Goal: Navigation & Orientation: Find specific page/section

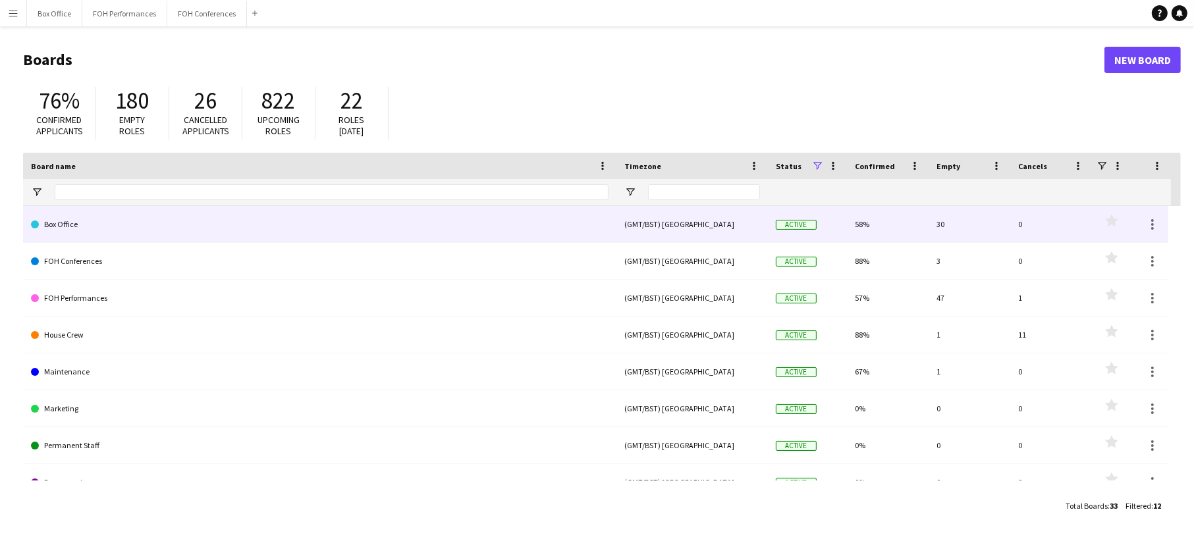
click at [377, 212] on link "Box Office" at bounding box center [319, 224] width 577 height 37
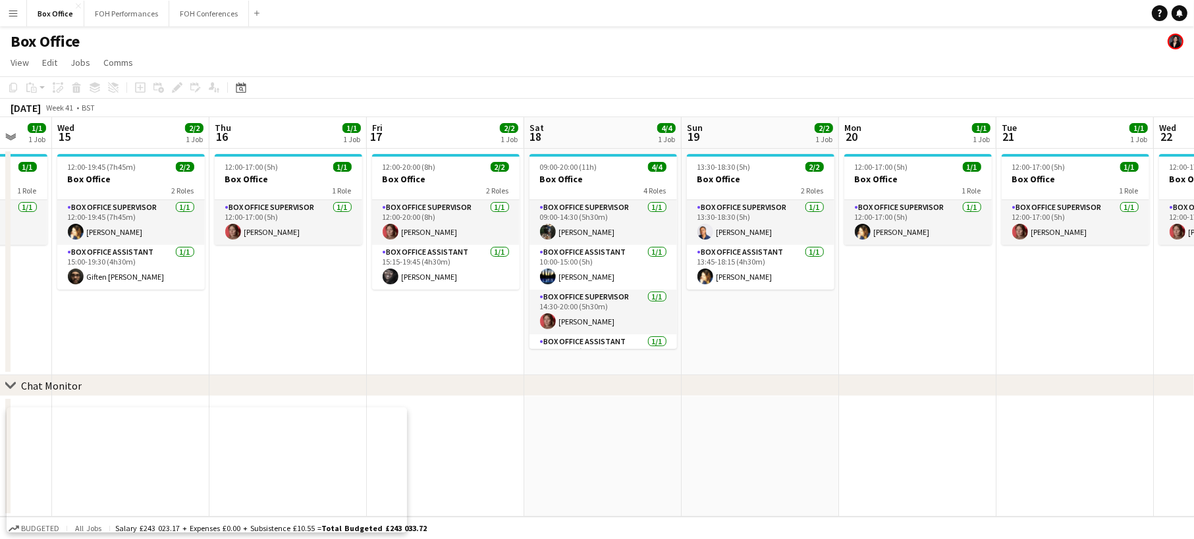
scroll to position [0, 439]
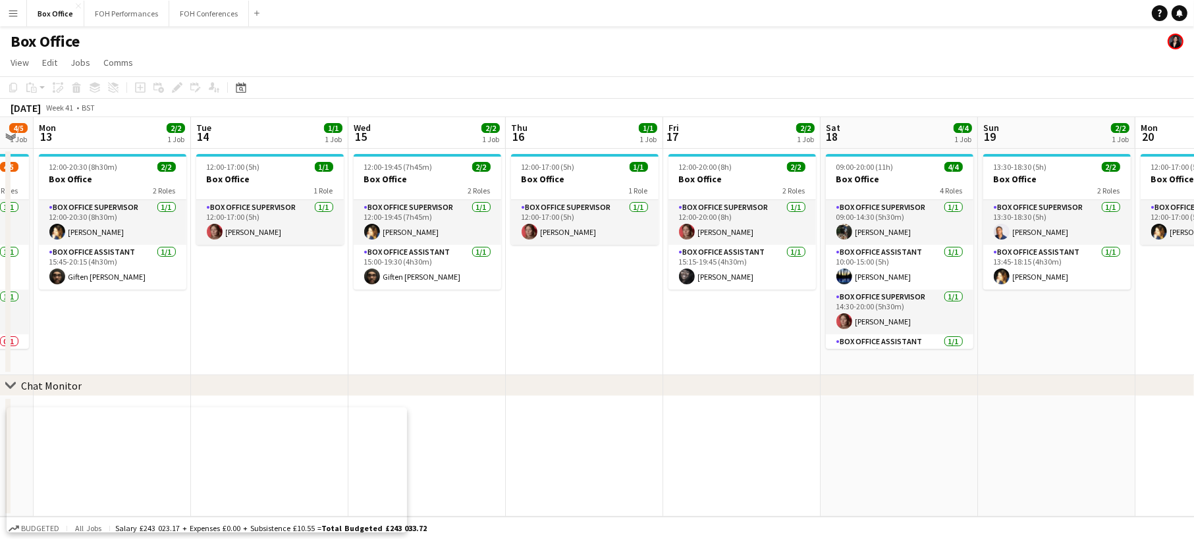
drag, startPoint x: 1026, startPoint y: 329, endPoint x: -340, endPoint y: 215, distance: 1371.7
click at [0, 215] on html "Menu Boards Boards Boards All jobs Status Workforce Workforce My Workforce Recr…" at bounding box center [597, 269] width 1194 height 539
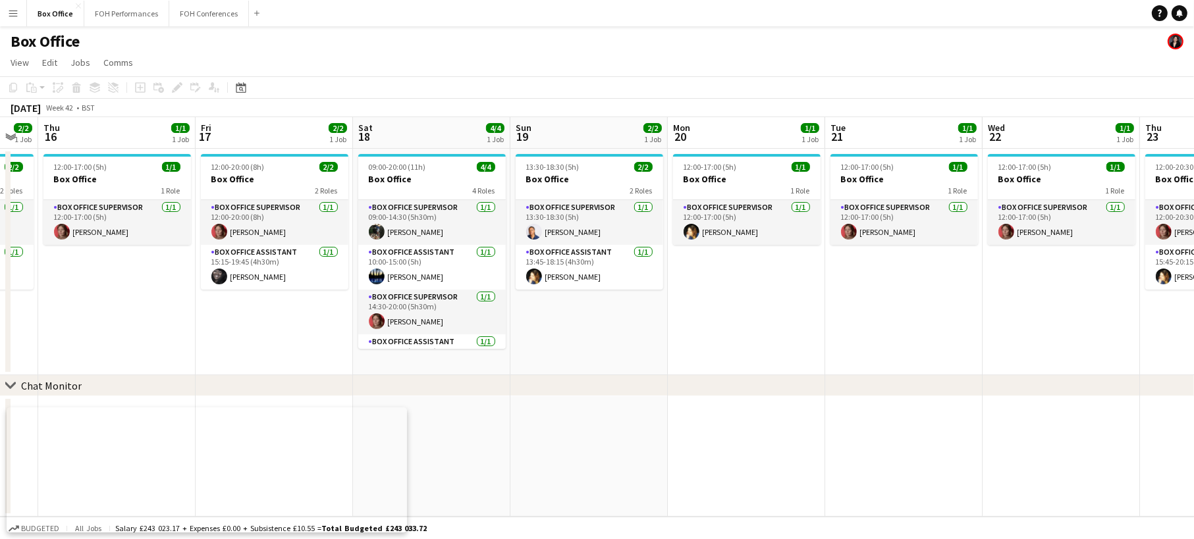
scroll to position [0, 435]
drag, startPoint x: 1154, startPoint y: 330, endPoint x: 686, endPoint y: 326, distance: 467.5
click at [686, 326] on app-calendar-viewport "Mon 13 2/2 1 Job Tue 14 1/1 1 Job Wed 15 2/2 1 Job Thu 16 1/1 1 Job Fri 17 2/2 …" at bounding box center [597, 317] width 1194 height 400
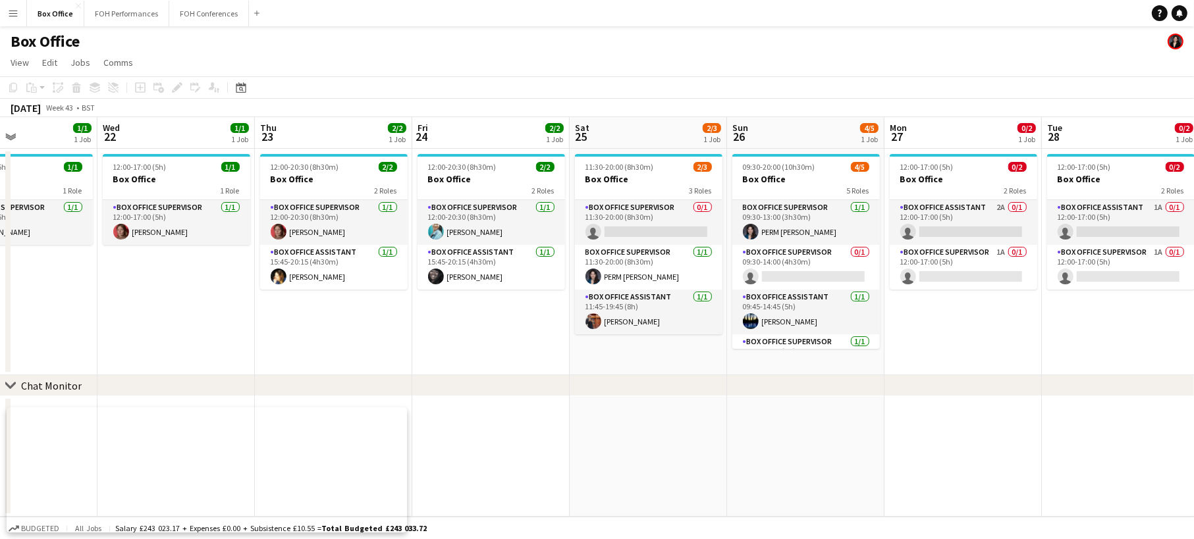
scroll to position [0, 525]
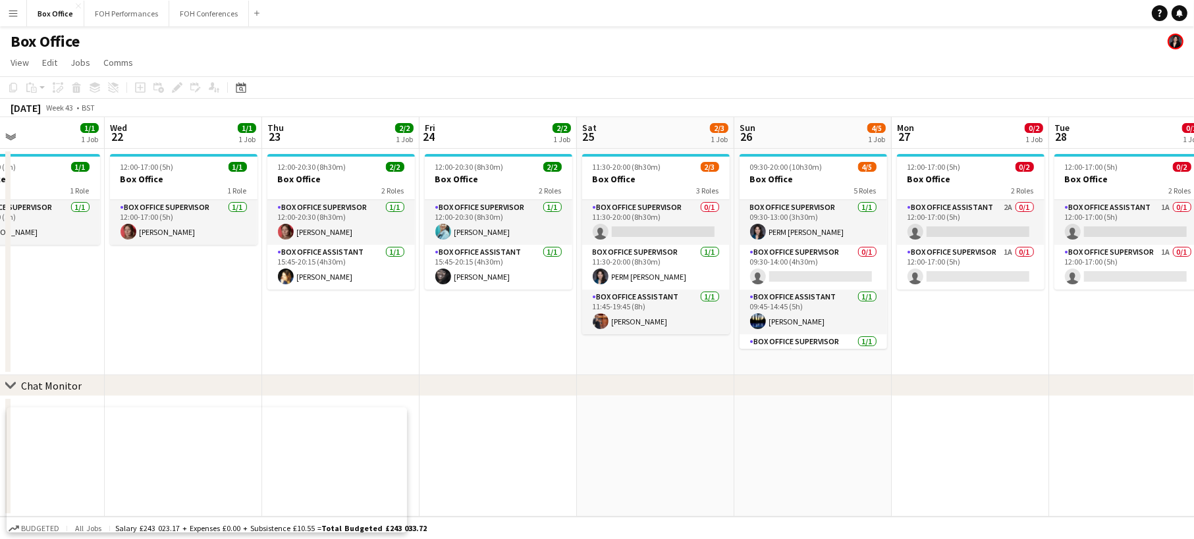
drag, startPoint x: 934, startPoint y: 329, endPoint x: 57, endPoint y: 238, distance: 881.8
click at [57, 238] on app-calendar-viewport "Sat 18 4/4 1 Job Sun 19 2/2 1 Job Mon 20 1/1 1 Job Tue 21 1/1 1 Job Wed 22 1/1 …" at bounding box center [597, 317] width 1194 height 400
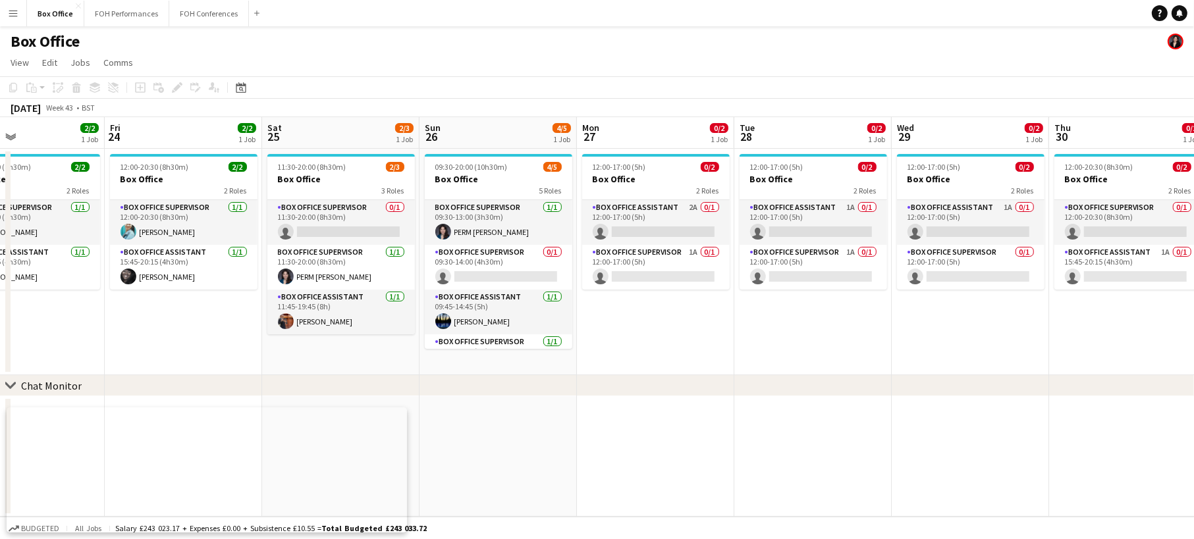
scroll to position [0, 342]
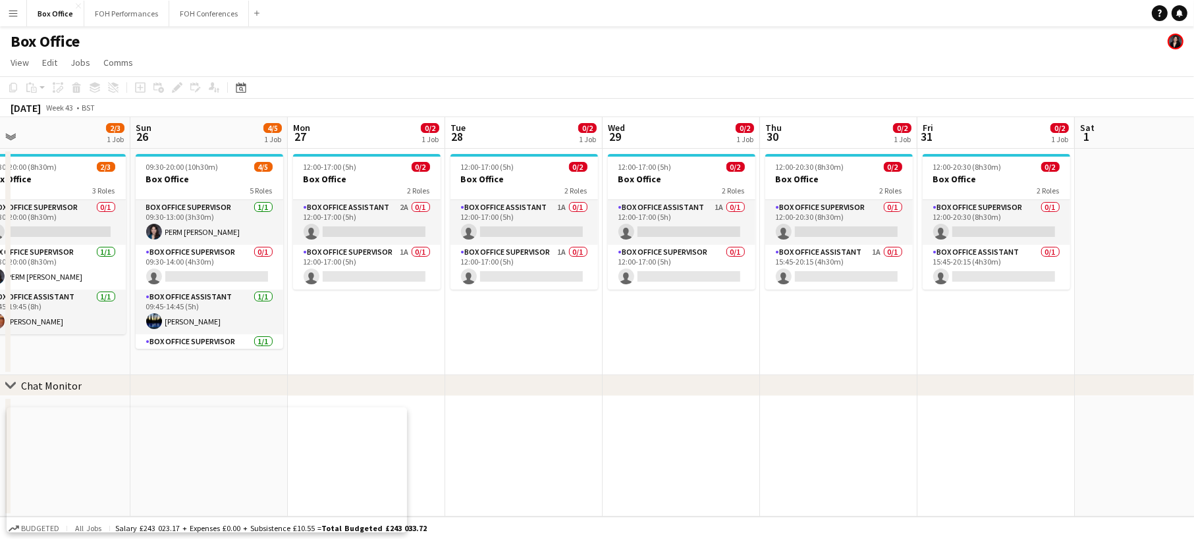
drag, startPoint x: 976, startPoint y: 332, endPoint x: -290, endPoint y: 215, distance: 1271.6
click at [0, 215] on html "Menu Boards Boards Boards All jobs Status Workforce Workforce My Workforce Recr…" at bounding box center [597, 269] width 1194 height 539
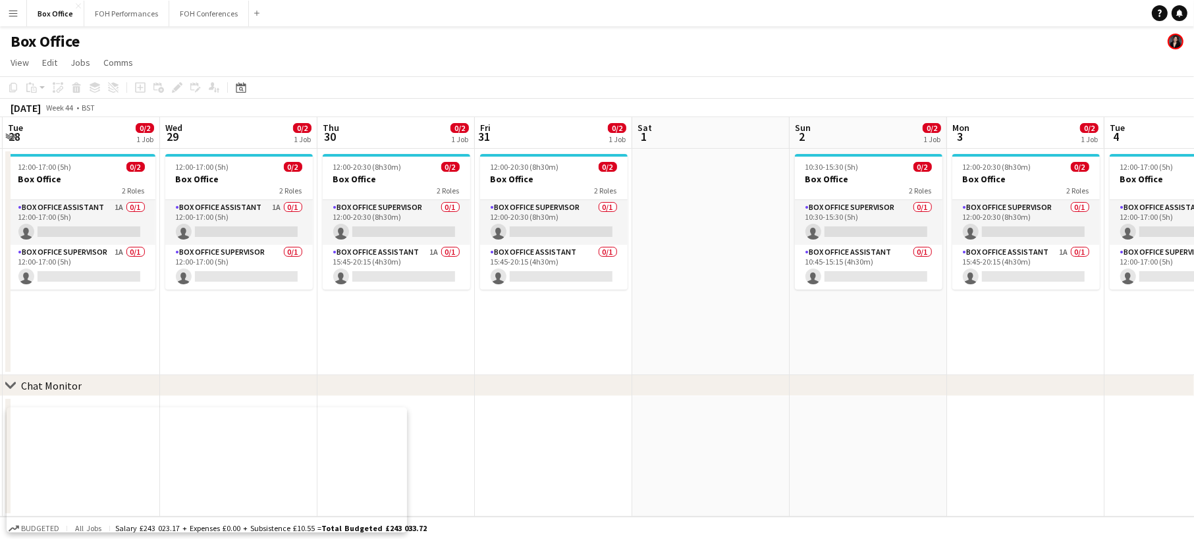
scroll to position [0, 538]
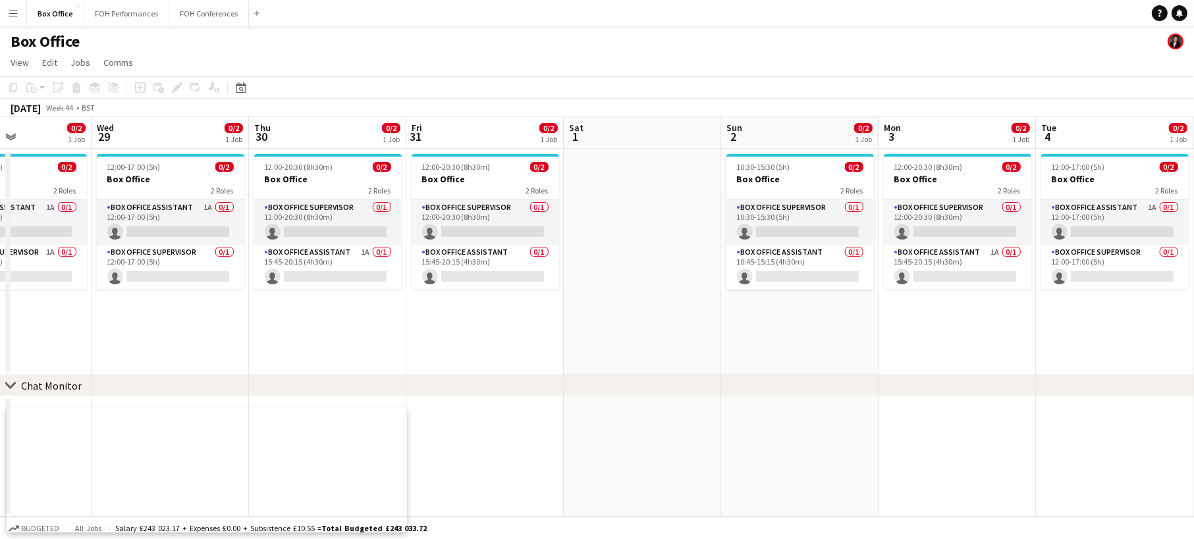
drag, startPoint x: 843, startPoint y: 338, endPoint x: 333, endPoint y: 329, distance: 511.0
click at [333, 329] on app-calendar-viewport "Sat 25 2/3 1 Job Sun 26 4/5 1 Job Mon 27 0/2 1 Job Tue 28 0/2 1 Job Wed 29 0/2 …" at bounding box center [597, 317] width 1194 height 400
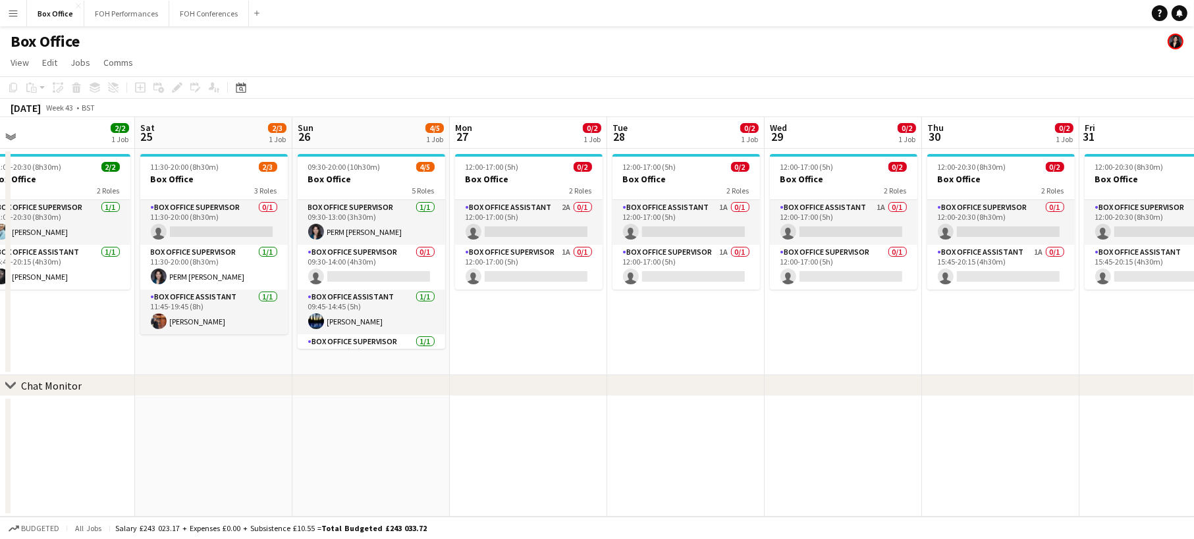
scroll to position [0, 300]
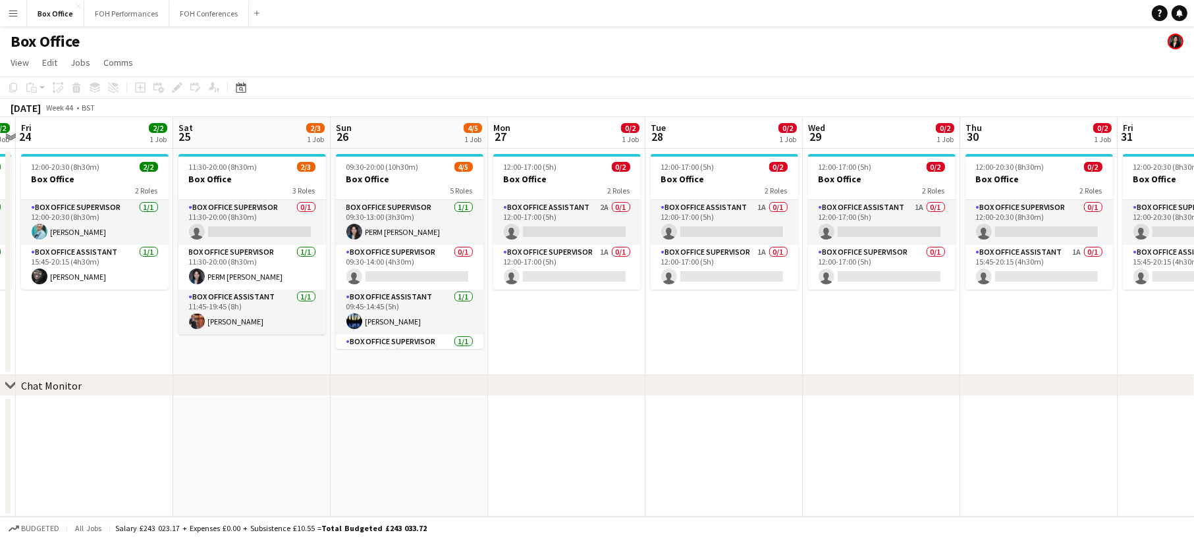
drag, startPoint x: 247, startPoint y: 336, endPoint x: 647, endPoint y: 313, distance: 401.0
click at [911, 290] on app-calendar-viewport "Wed 22 1/1 1 Job Thu 23 2/2 1 Job Fri 24 2/2 1 Job Sat 25 2/3 1 Job Sun 26 4/5 …" at bounding box center [597, 317] width 1194 height 400
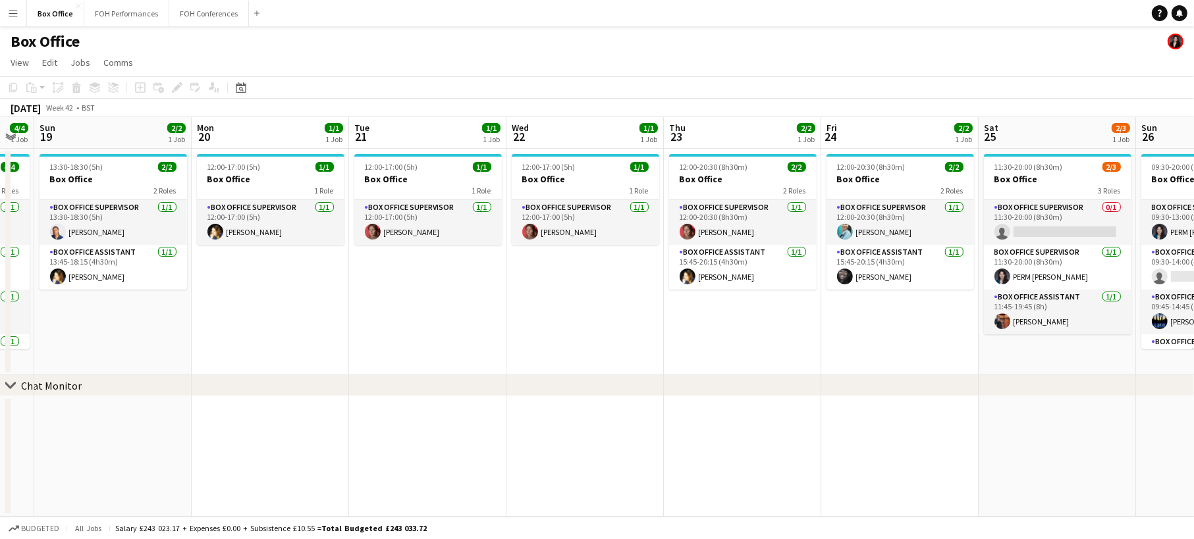
drag, startPoint x: 43, startPoint y: 334, endPoint x: 851, endPoint y: 325, distance: 807.9
click at [851, 325] on app-calendar-viewport "Fri 17 2/2 1 Job Sat 18 4/4 1 Job Sun 19 2/2 1 Job Mon 20 1/1 1 Job Tue 21 1/1 …" at bounding box center [597, 317] width 1194 height 400
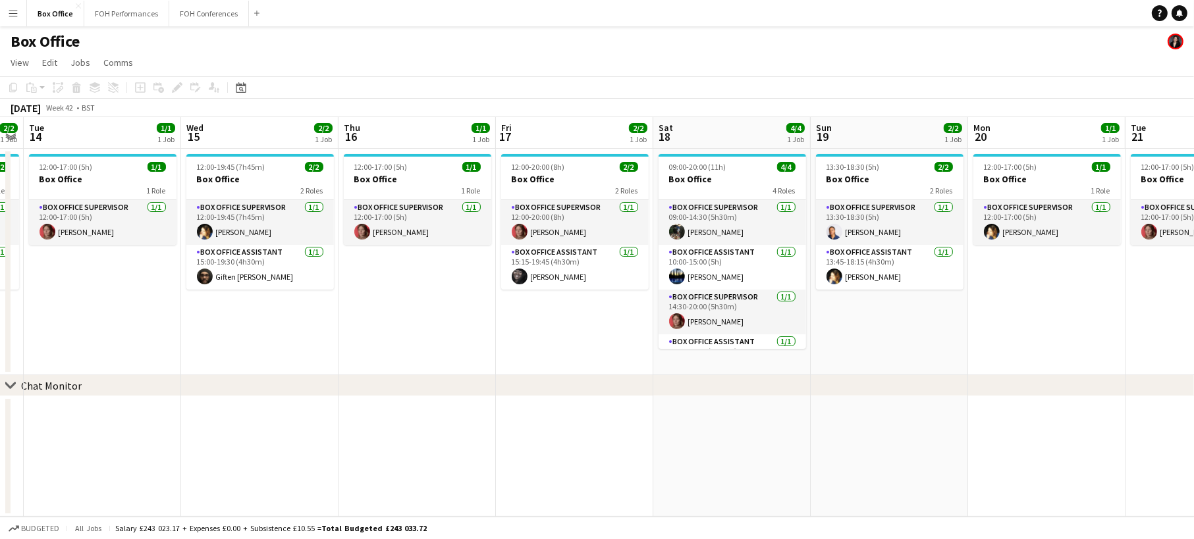
drag, startPoint x: 885, startPoint y: 340, endPoint x: 1065, endPoint y: 310, distance: 182.9
click at [1091, 309] on app-calendar-viewport "Sun 12 4/5 1 Job Mon 13 2/2 1 Job Tue 14 1/1 1 Job Wed 15 2/2 1 Job Thu 16 1/1 …" at bounding box center [597, 317] width 1194 height 400
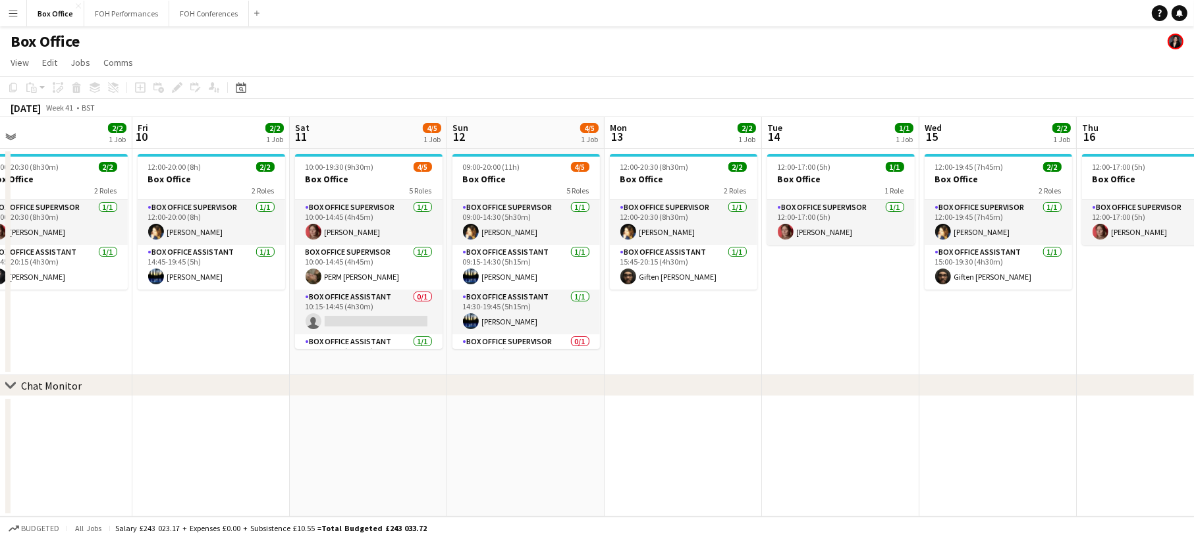
scroll to position [0, 399]
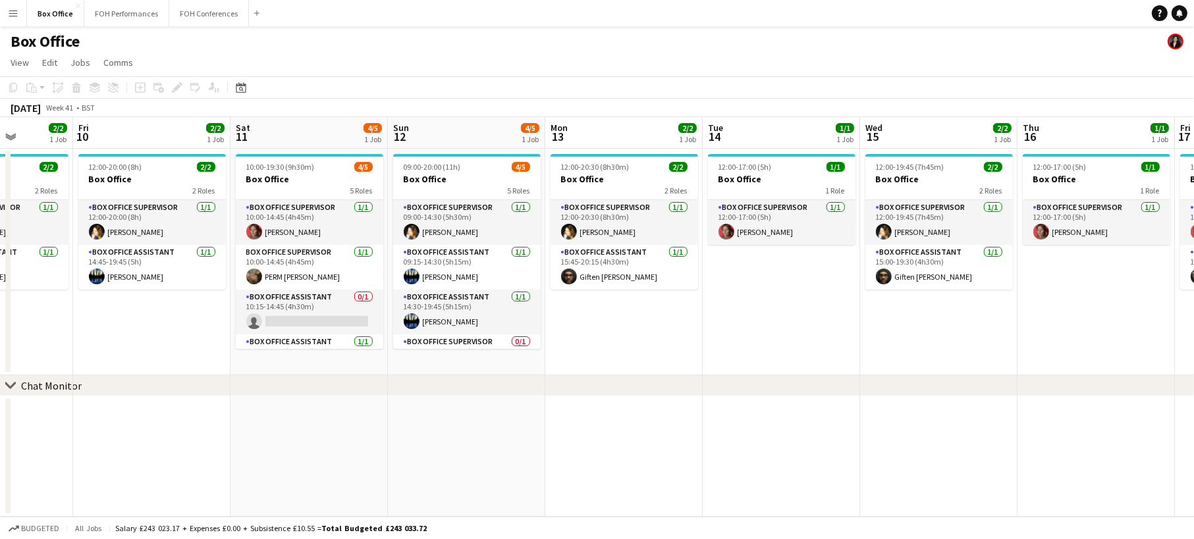
drag, startPoint x: 306, startPoint y: 338, endPoint x: 1082, endPoint y: 313, distance: 777.4
click at [1082, 313] on app-calendar-viewport "Tue 7 1/1 1 Job Wed 8 1/1 1 Job Thu 9 2/2 1 Job Fri 10 2/2 1 Job Sat 11 4/5 1 J…" at bounding box center [597, 317] width 1194 height 400
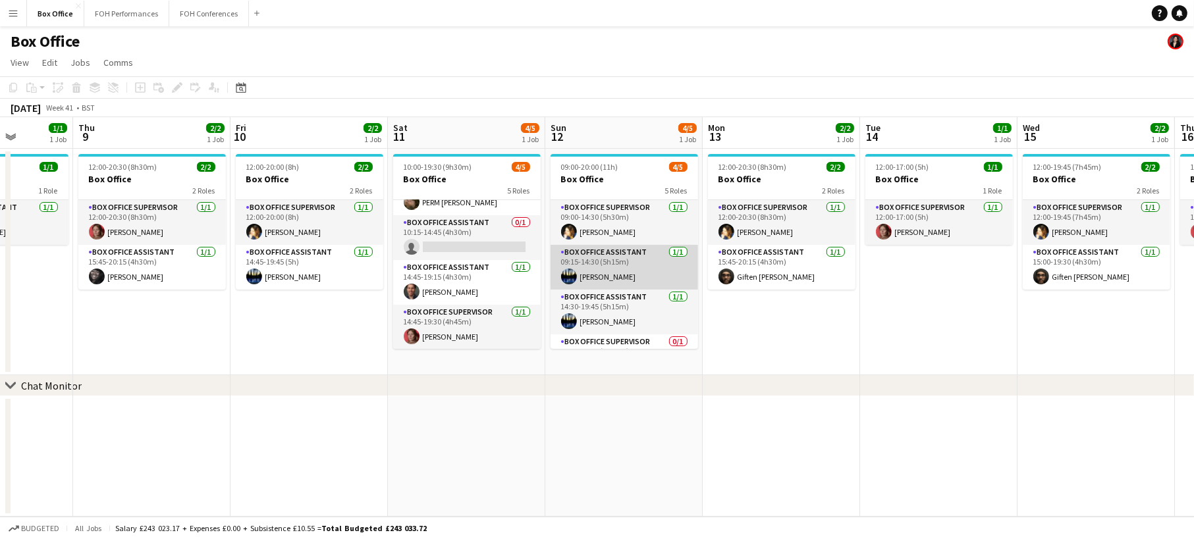
scroll to position [74, 0]
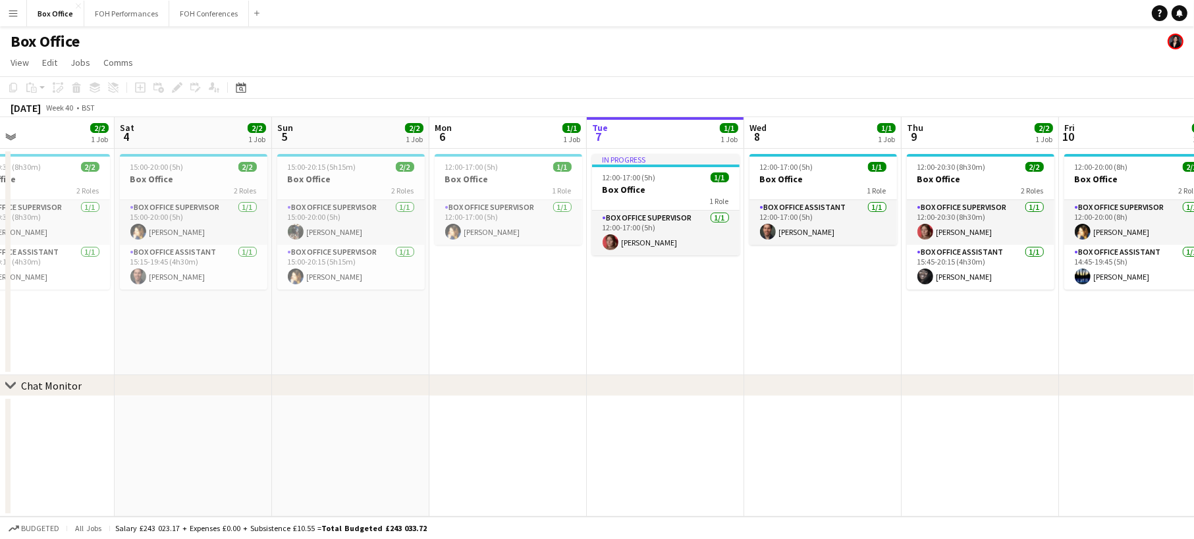
drag, startPoint x: 311, startPoint y: 344, endPoint x: 1000, endPoint y: 336, distance: 689.4
click at [1000, 336] on app-calendar-viewport "Wed 1 2/2 1 Job Thu 2 1/1 1 Job Fri 3 2/2 1 Job Sat 4 2/2 1 Job Sun 5 2/2 1 Job…" at bounding box center [597, 317] width 1194 height 400
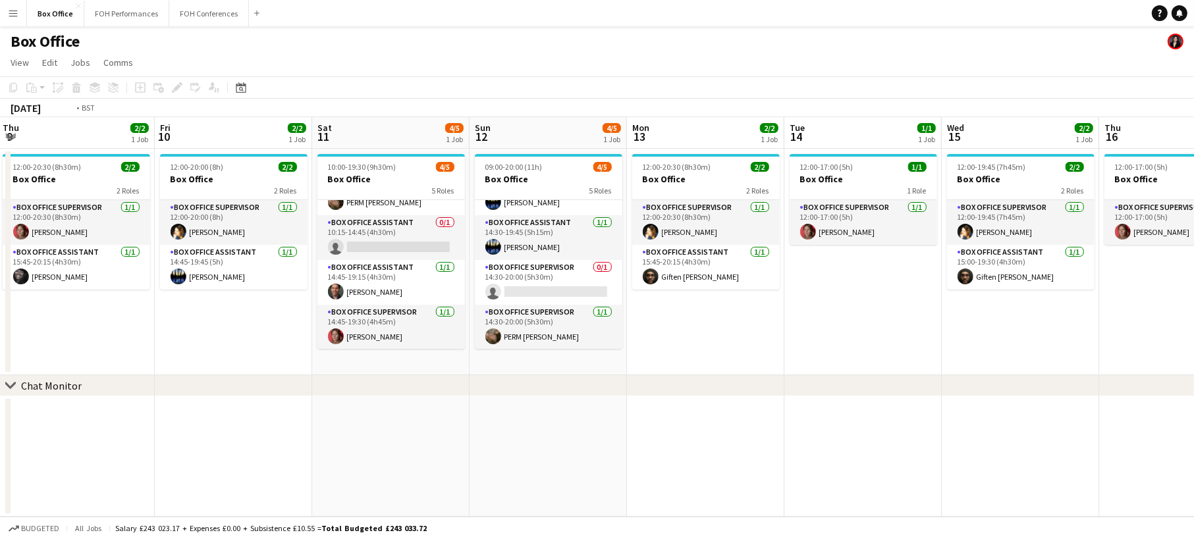
scroll to position [0, 339]
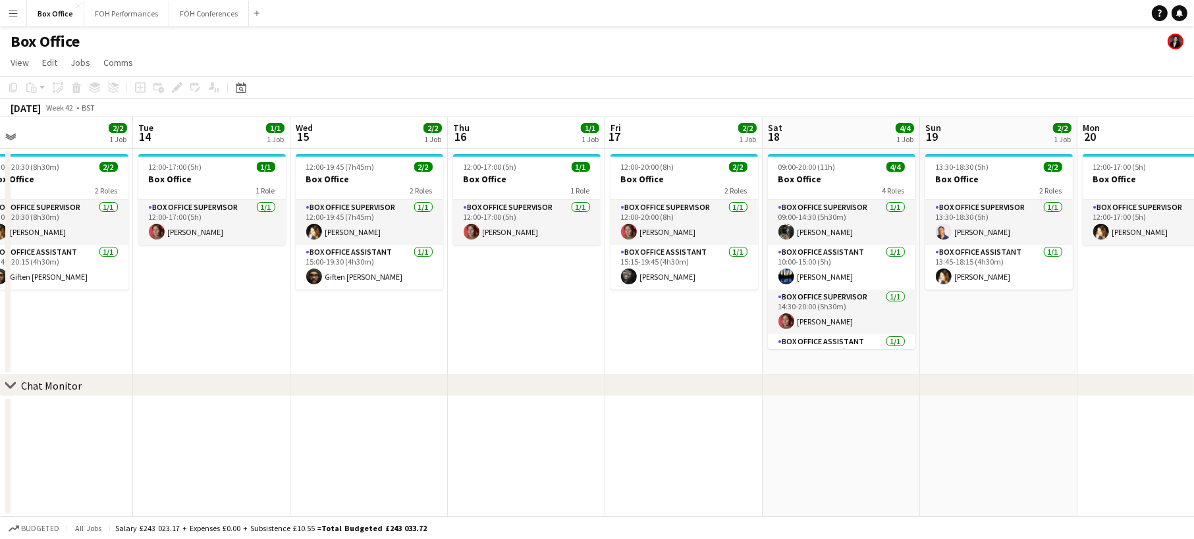
drag, startPoint x: 1166, startPoint y: 326, endPoint x: -74, endPoint y: 196, distance: 1246.6
click at [0, 196] on html "Menu Boards Boards Boards All jobs Status Workforce Workforce My Workforce Recr…" at bounding box center [597, 269] width 1194 height 539
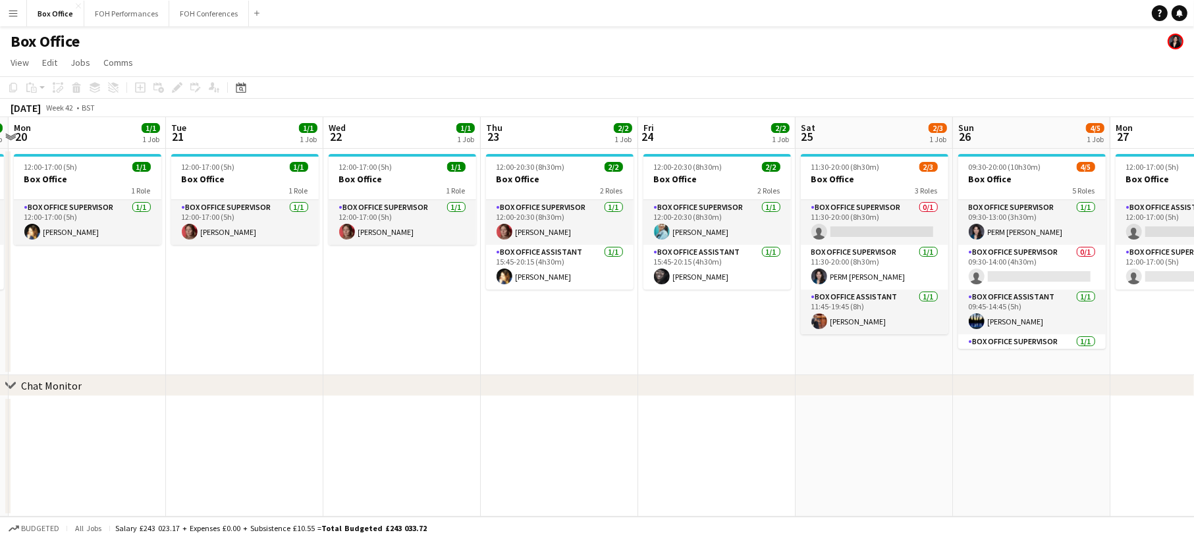
scroll to position [0, 464]
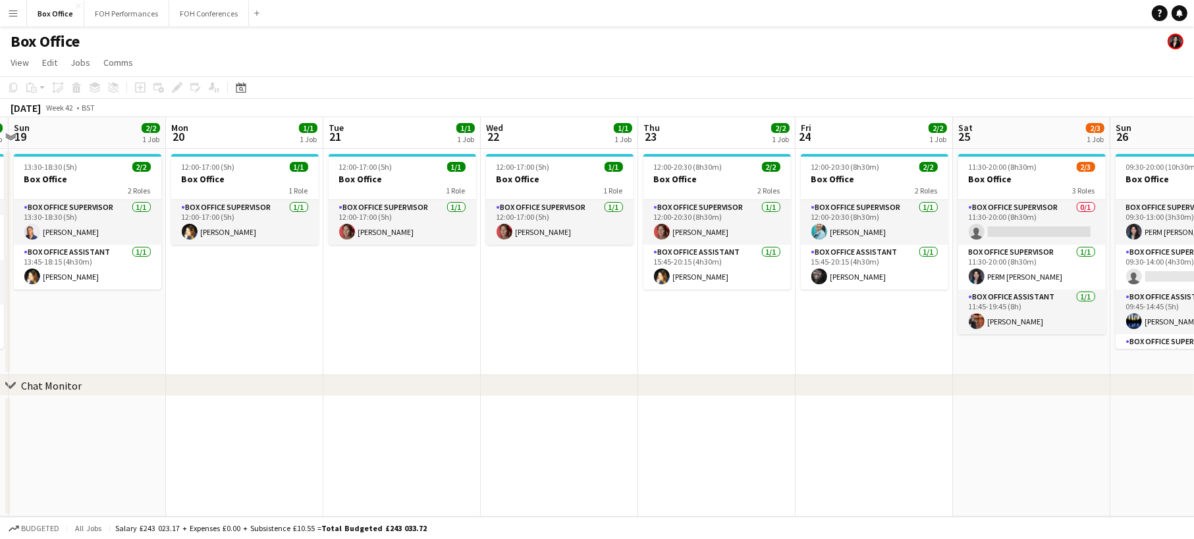
drag, startPoint x: 1073, startPoint y: 337, endPoint x: -53, endPoint y: 253, distance: 1129.0
click at [0, 253] on html "Menu Boards Boards Boards All jobs Status Workforce Workforce My Workforce Recr…" at bounding box center [597, 269] width 1194 height 539
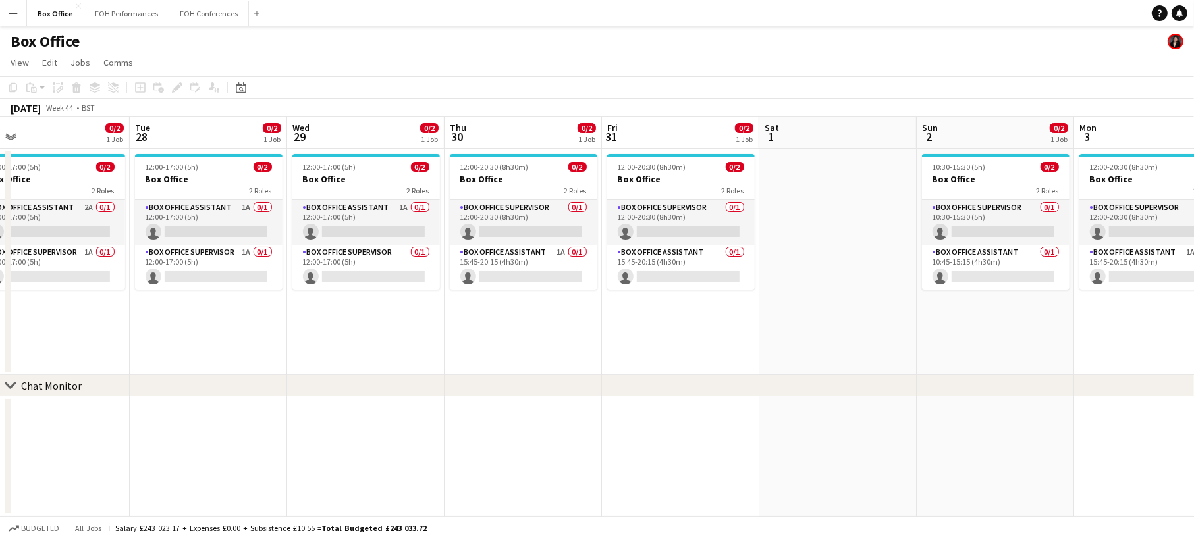
scroll to position [0, 518]
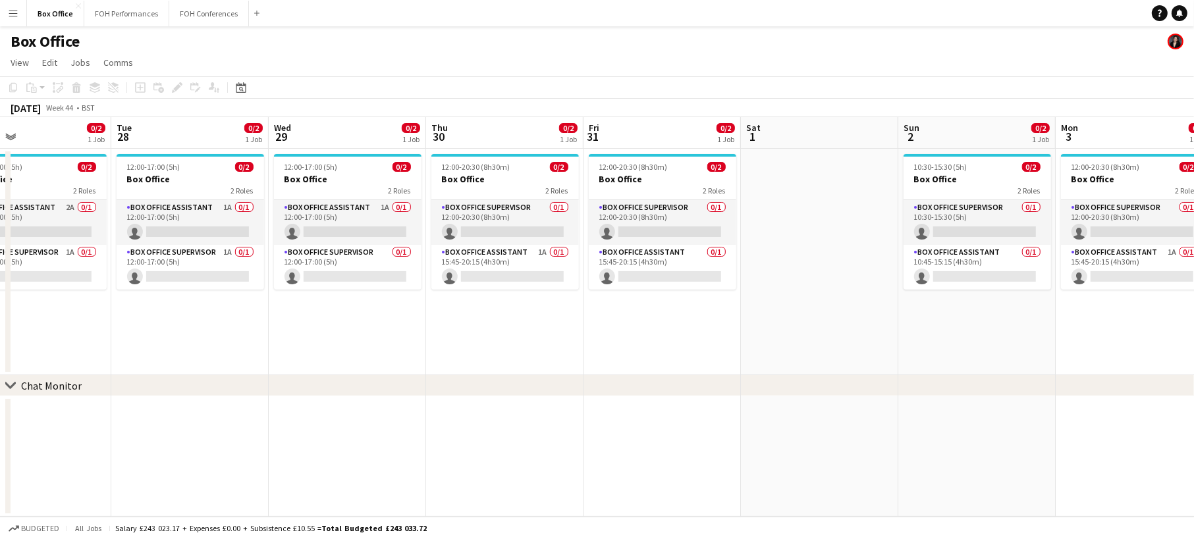
drag, startPoint x: 1061, startPoint y: 342, endPoint x: 11, endPoint y: 286, distance: 1052.3
click at [11, 286] on app-calendar-viewport "Fri 24 2/2 1 Job Sat 25 2/3 1 Job Sun 26 4/5 1 Job Mon 27 0/2 1 Job Tue 28 0/2 …" at bounding box center [597, 317] width 1194 height 400
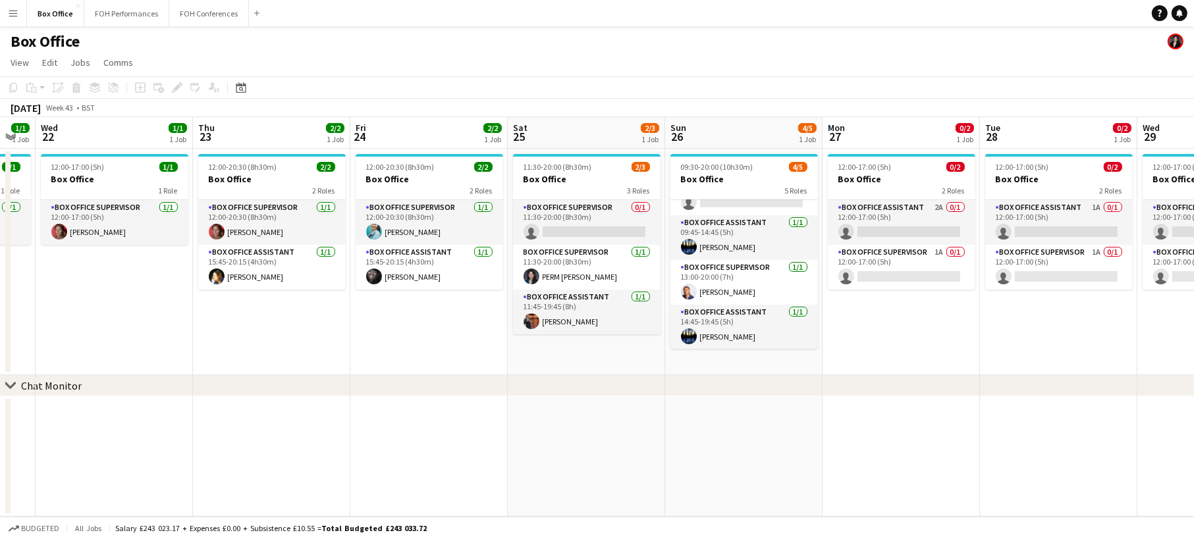
scroll to position [0, 415]
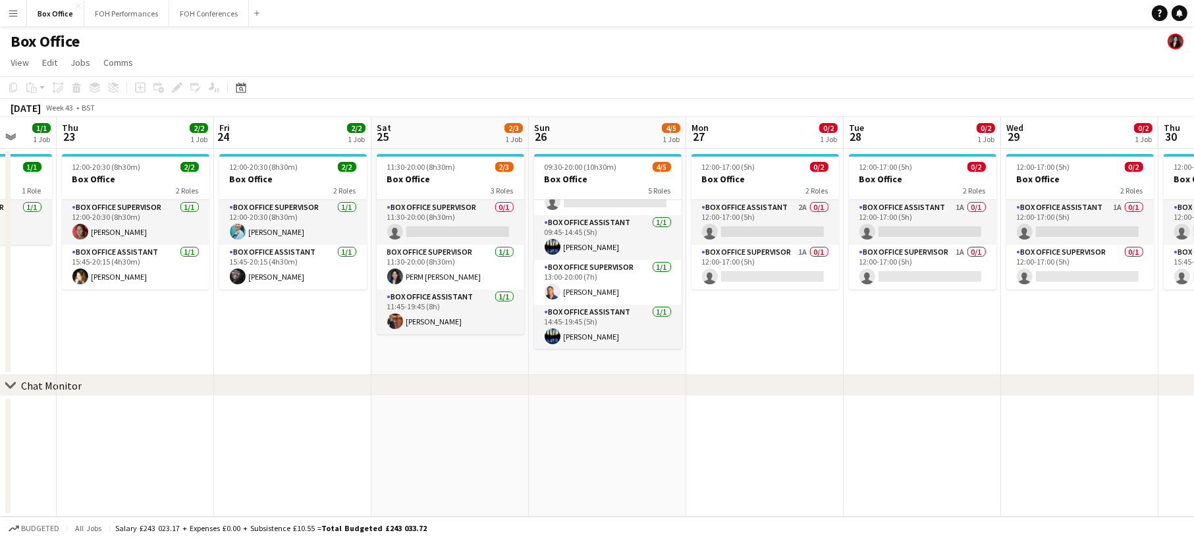
drag, startPoint x: 163, startPoint y: 331, endPoint x: 1053, endPoint y: 259, distance: 893.0
click at [1053, 259] on app-calendar-viewport "Mon 20 1/1 1 Job Tue 21 1/1 1 Job Wed 22 1/1 1 Job Thu 23 2/2 1 Job Fri 24 2/2 …" at bounding box center [597, 317] width 1194 height 400
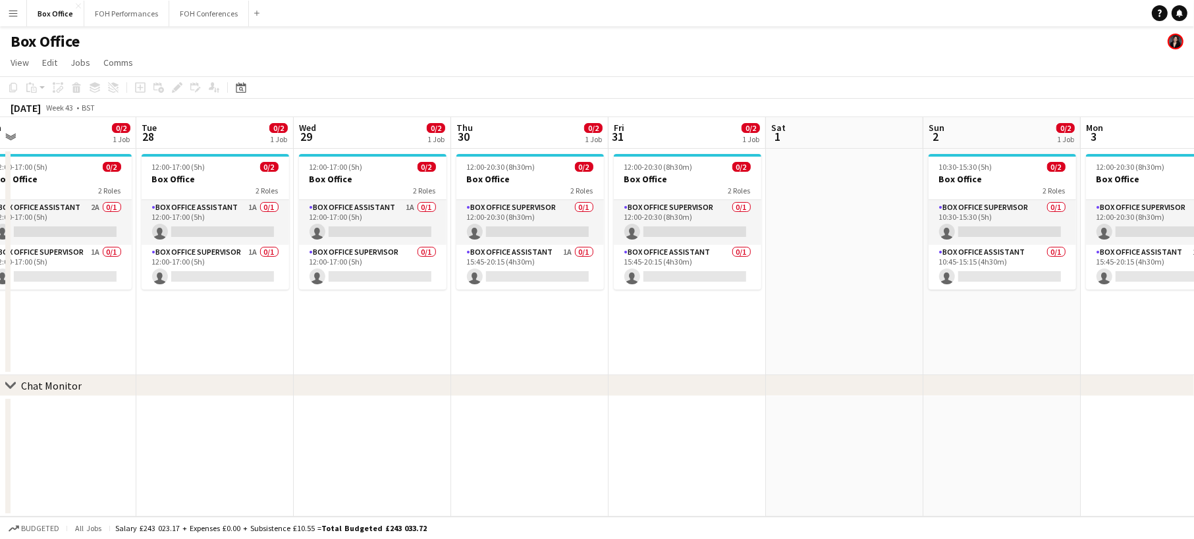
scroll to position [0, 287]
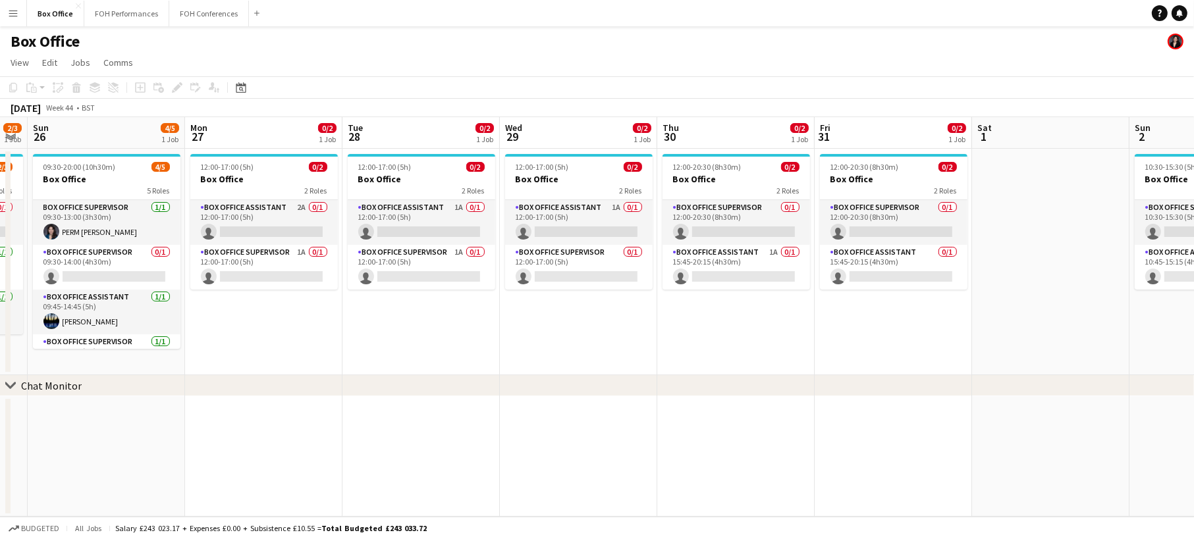
drag, startPoint x: 1065, startPoint y: 342, endPoint x: 406, endPoint y: 317, distance: 659.6
click at [406, 317] on app-calendar-viewport "Fri 24 2/2 1 Job Sat 25 2/3 1 Job Sun 26 4/5 1 Job Mon 27 0/2 1 Job Tue 28 0/2 …" at bounding box center [597, 317] width 1194 height 400
click at [762, 211] on app-card-role "Box Office Supervisor 0/1 12:00-20:30 (8h30m) single-neutral-actions" at bounding box center [735, 222] width 147 height 45
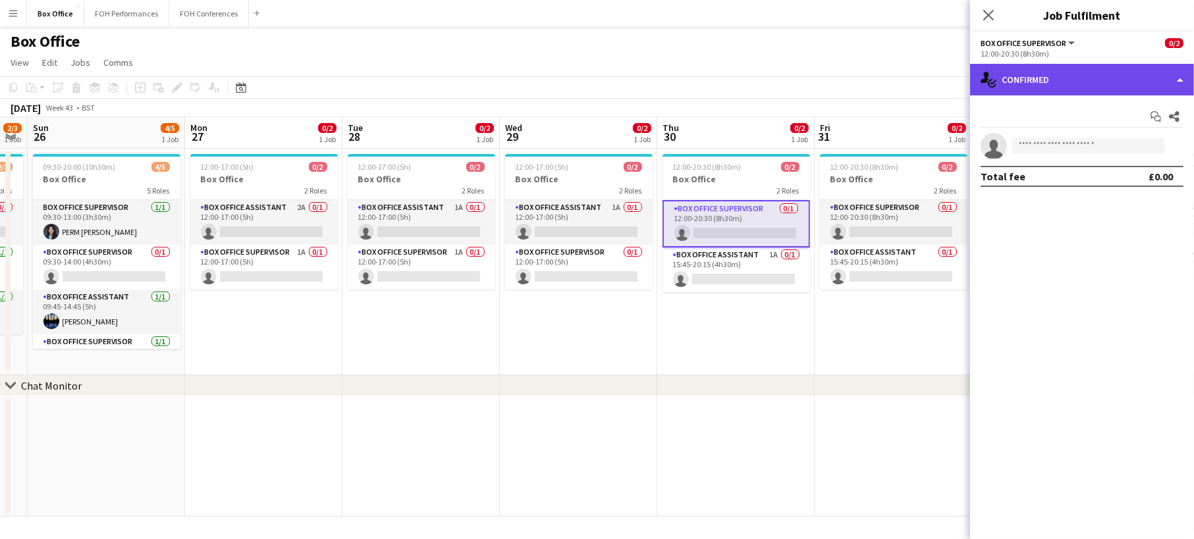
click at [1066, 81] on div "single-neutral-actions-check-2 Confirmed" at bounding box center [1082, 80] width 224 height 32
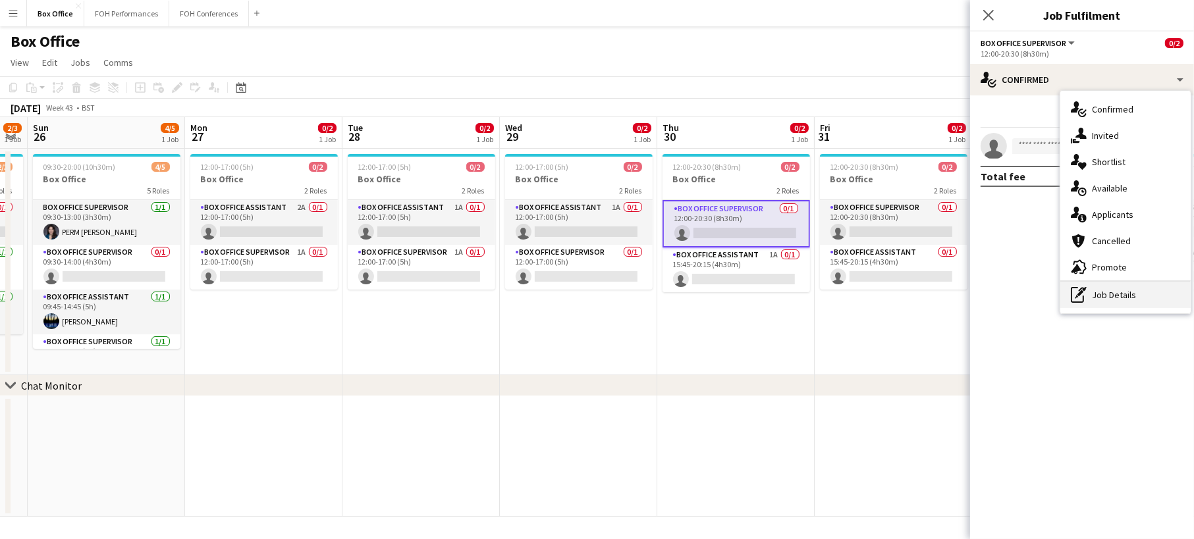
click at [1159, 290] on div "pen-write Job Details" at bounding box center [1125, 295] width 130 height 26
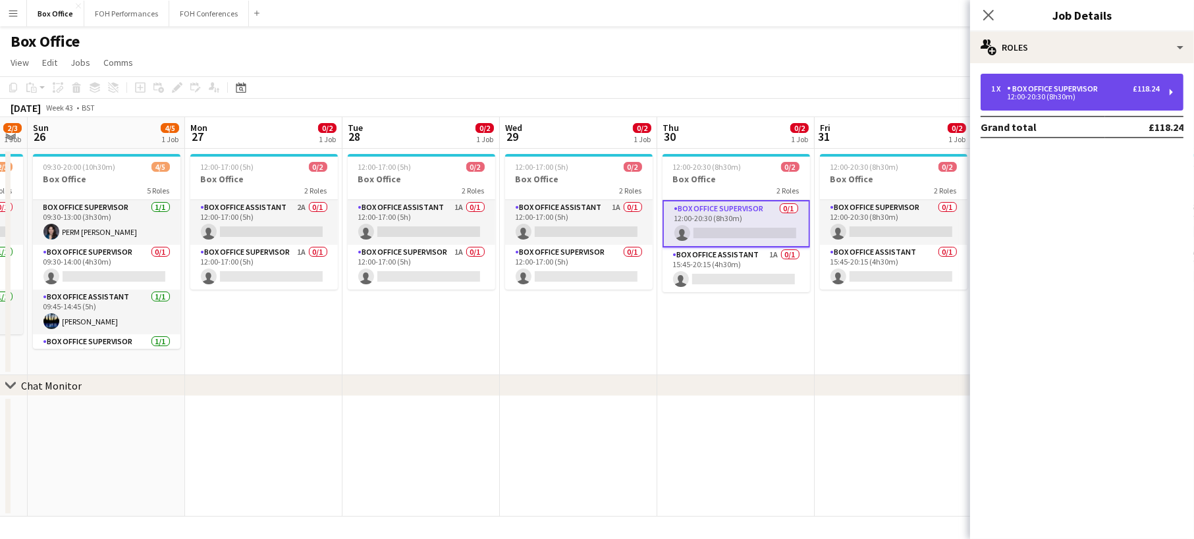
click at [1060, 100] on div "12:00-20:30 (8h30m)" at bounding box center [1075, 96] width 168 height 7
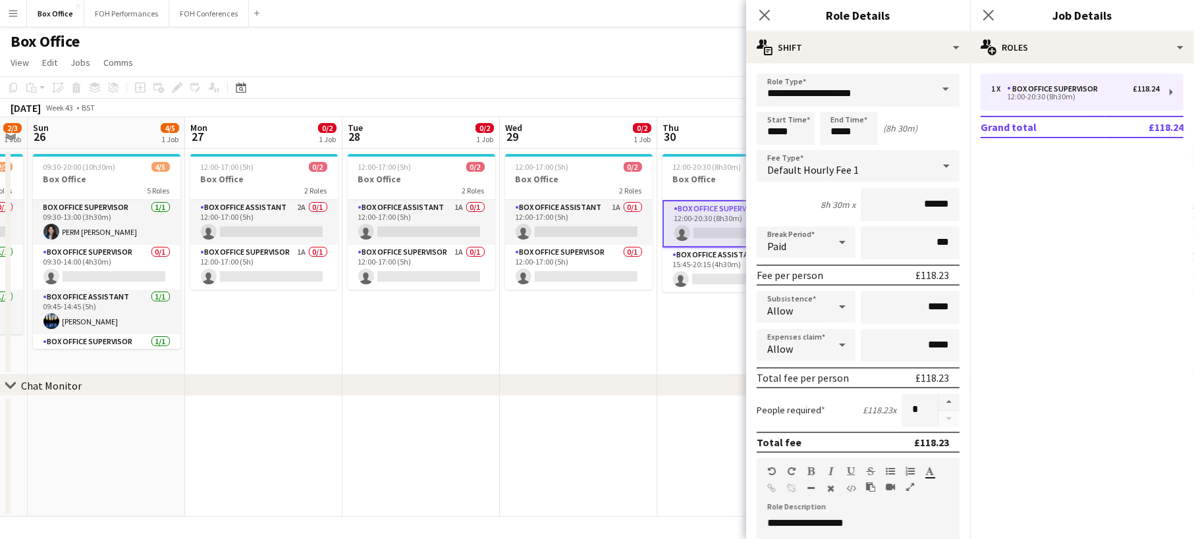
click at [491, 333] on app-date-cell "12:00-17:00 (5h) 0/2 Box Office 2 Roles Box Office Assistant 1A 0/1 12:00-17:00…" at bounding box center [420, 262] width 157 height 226
